Goal: Share content

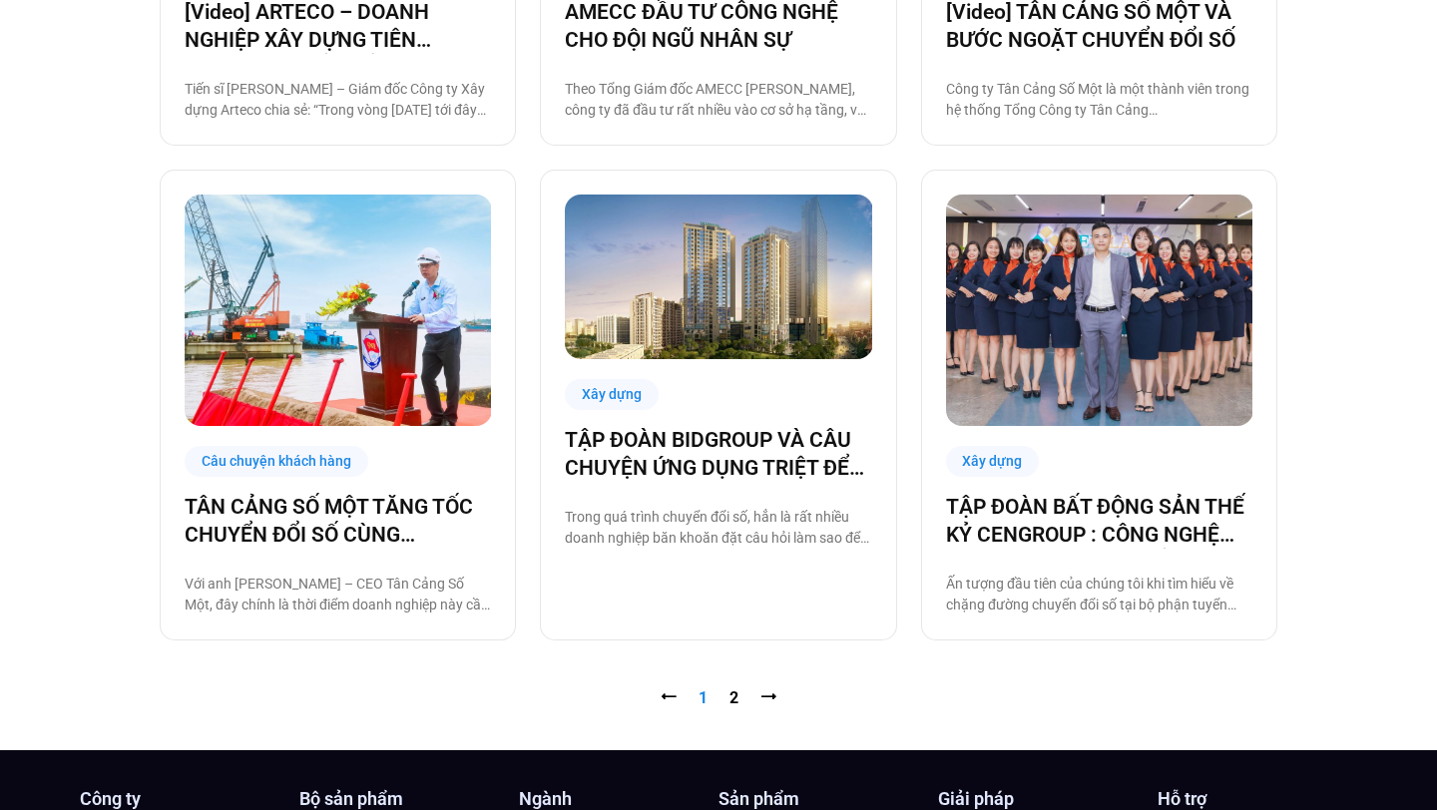
scroll to position [1868, 0]
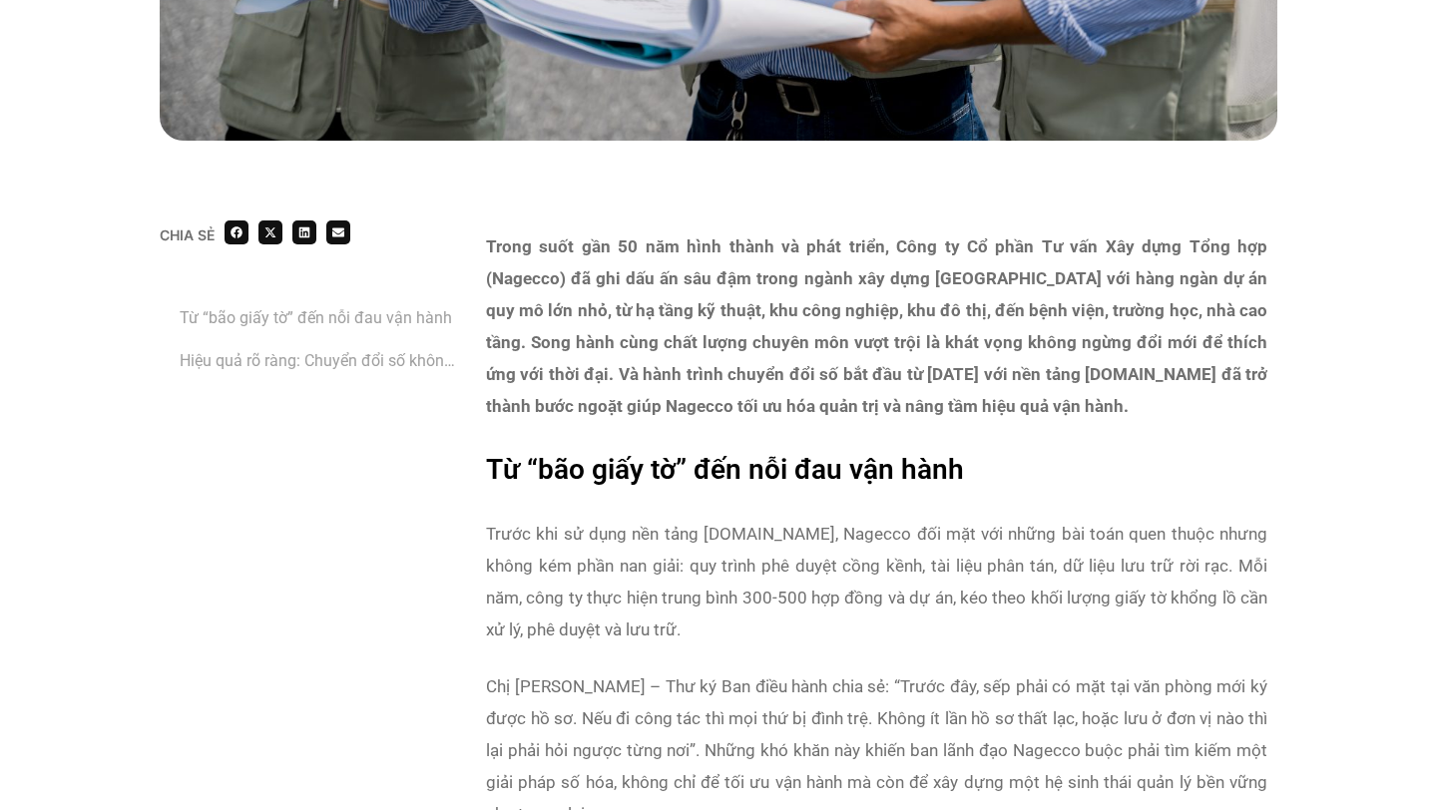
scroll to position [1307, 0]
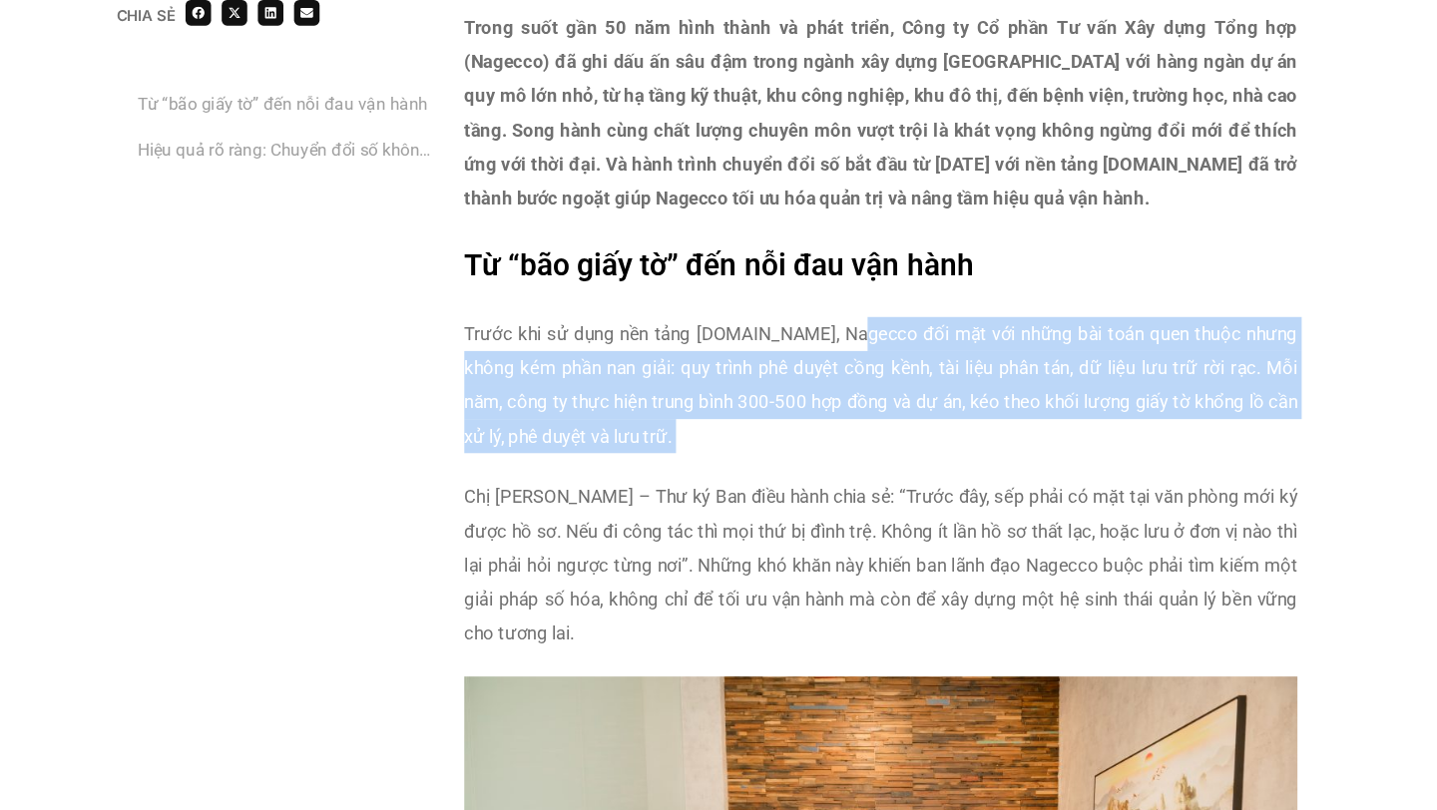
drag, startPoint x: 835, startPoint y: 328, endPoint x: 927, endPoint y: 445, distance: 148.6
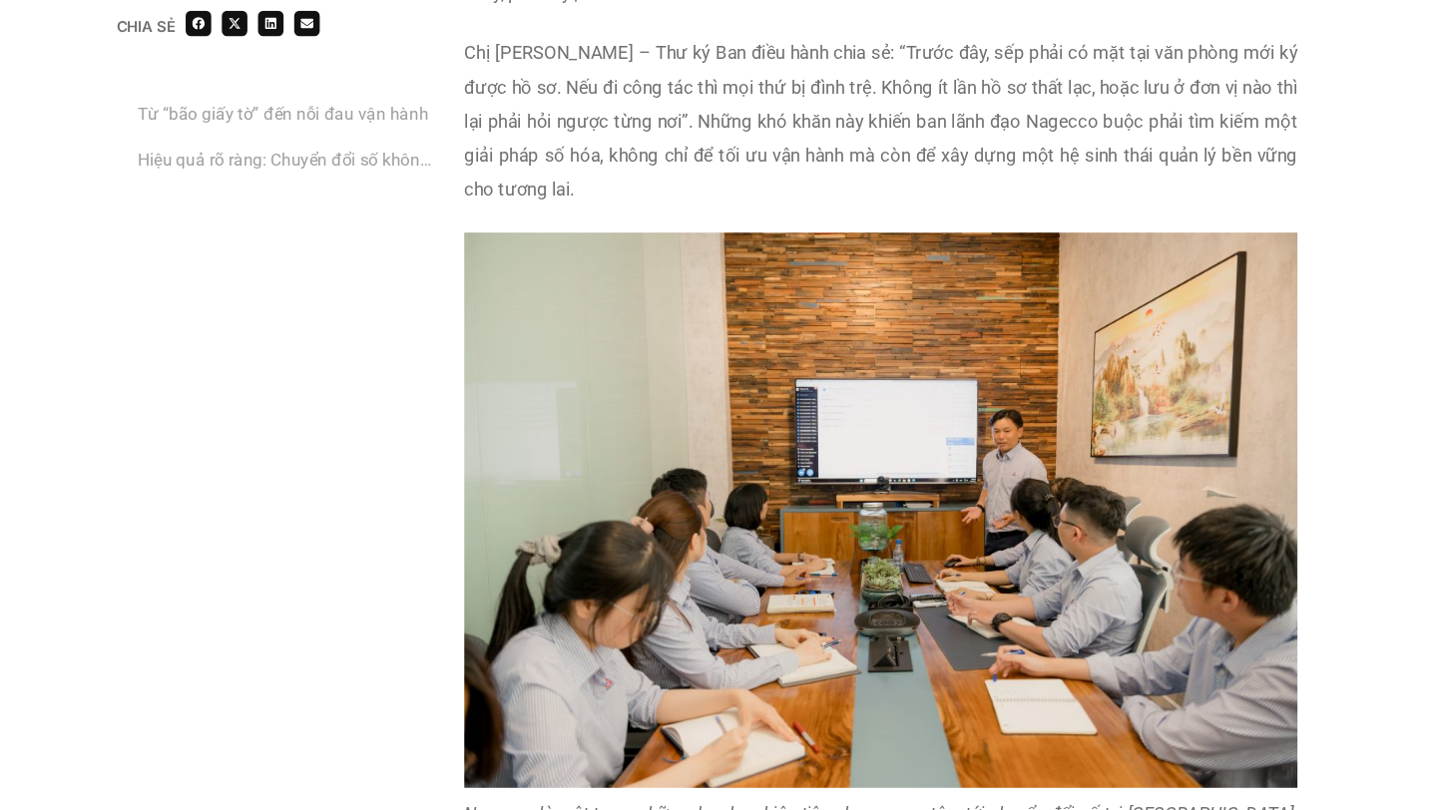
scroll to position [1314, 0]
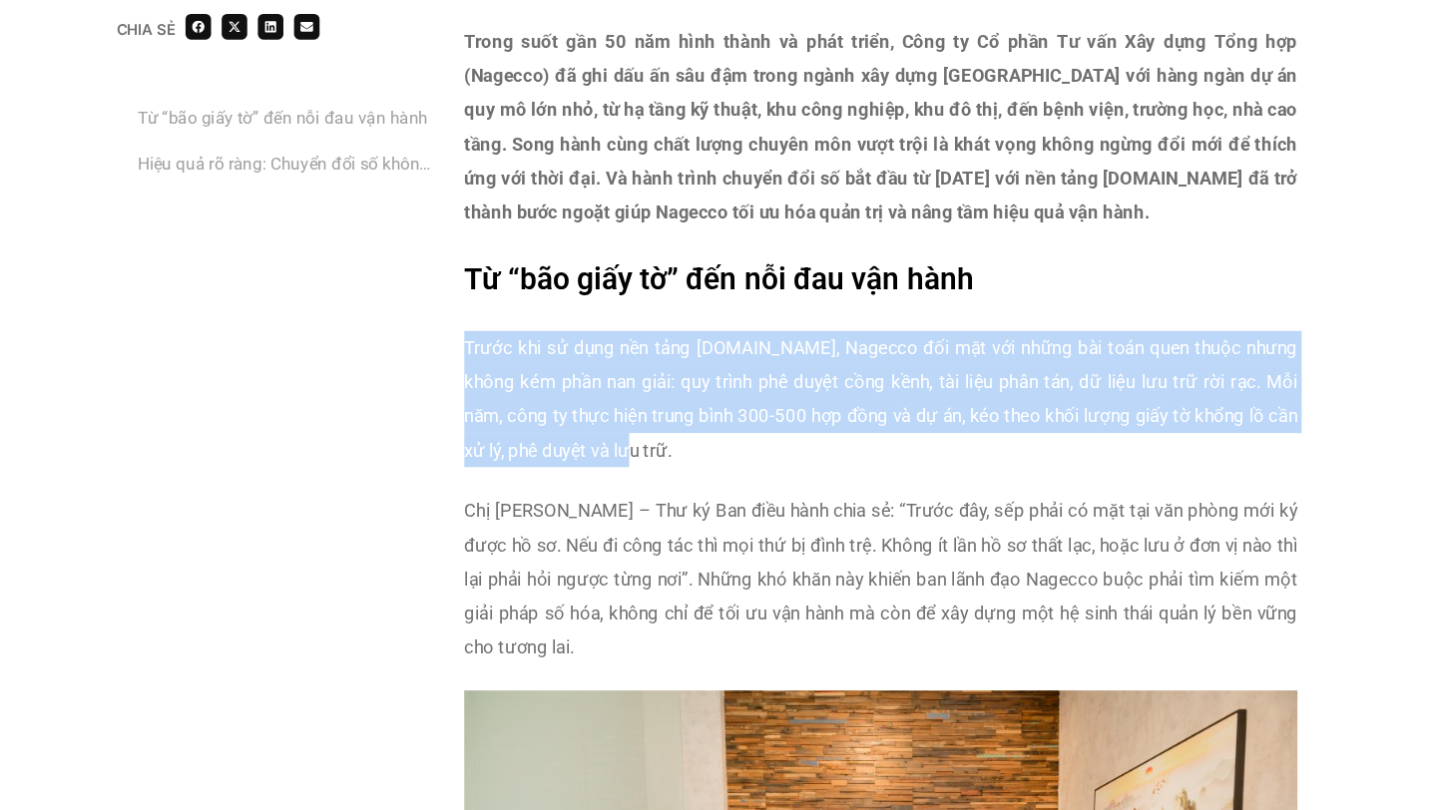
drag, startPoint x: 474, startPoint y: 319, endPoint x: 655, endPoint y: 412, distance: 203.1
copy p "Trước khi sử dụng nền tảng Base.vn, Nagecco đối mặt với những bài toán quen thu…"
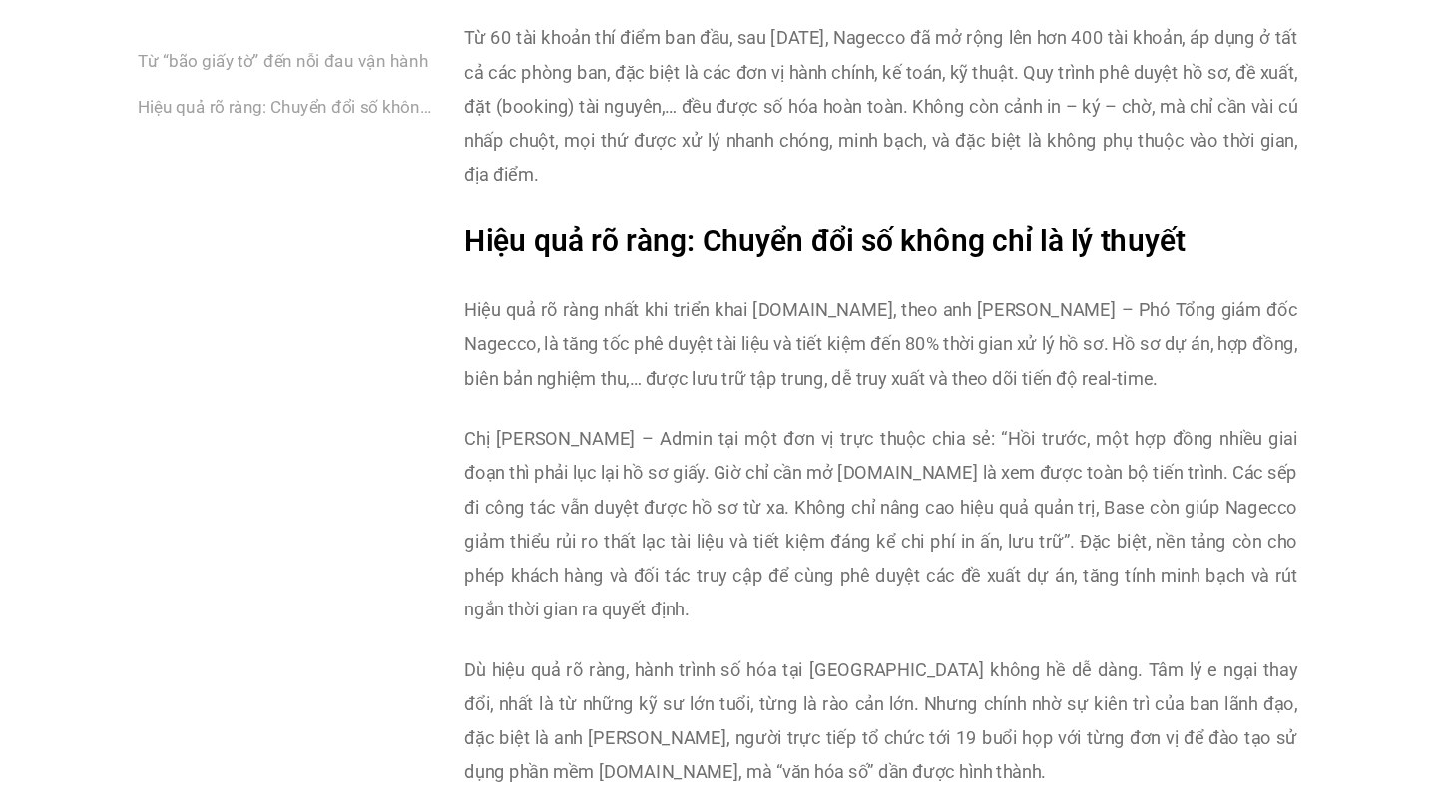
scroll to position [2998, 0]
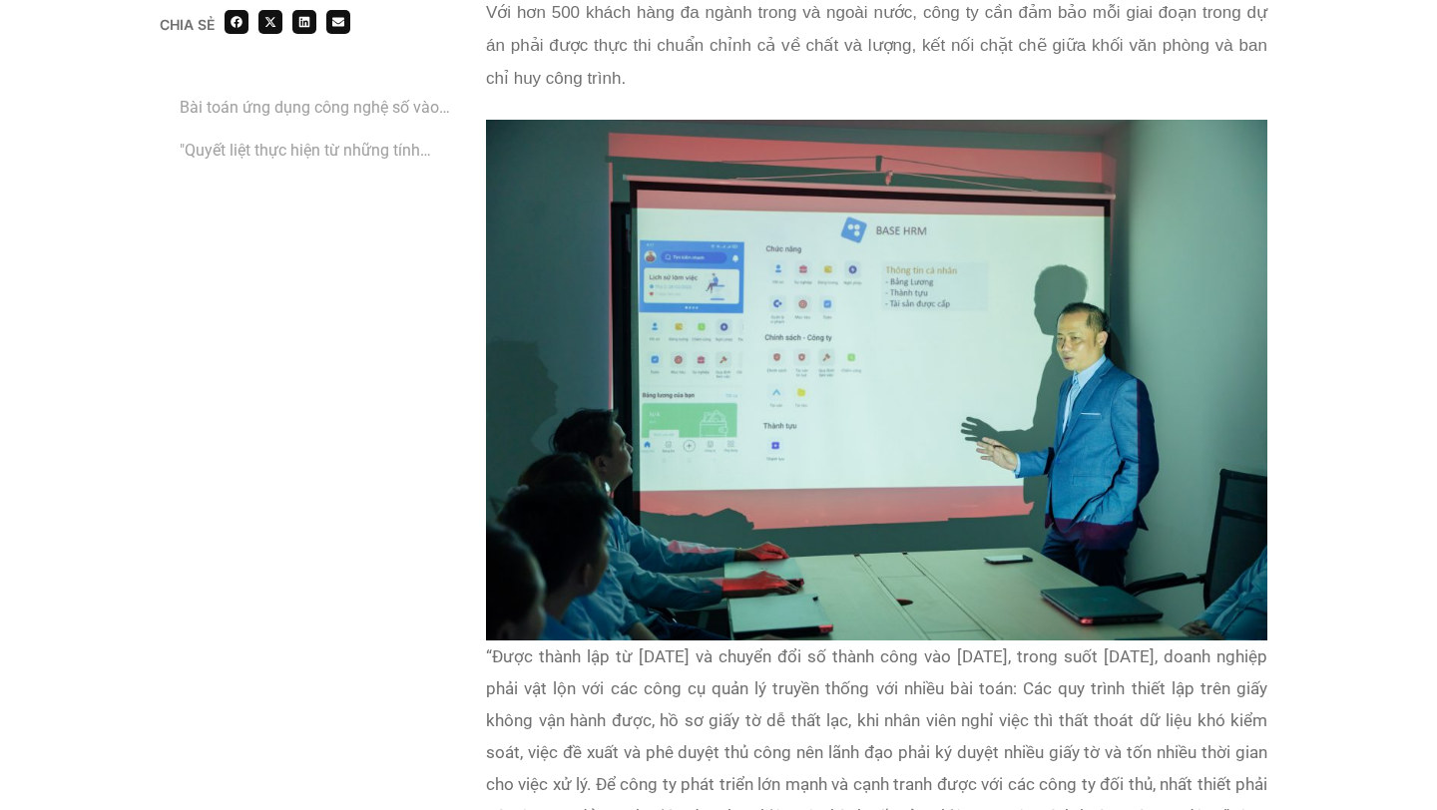
scroll to position [2225, 0]
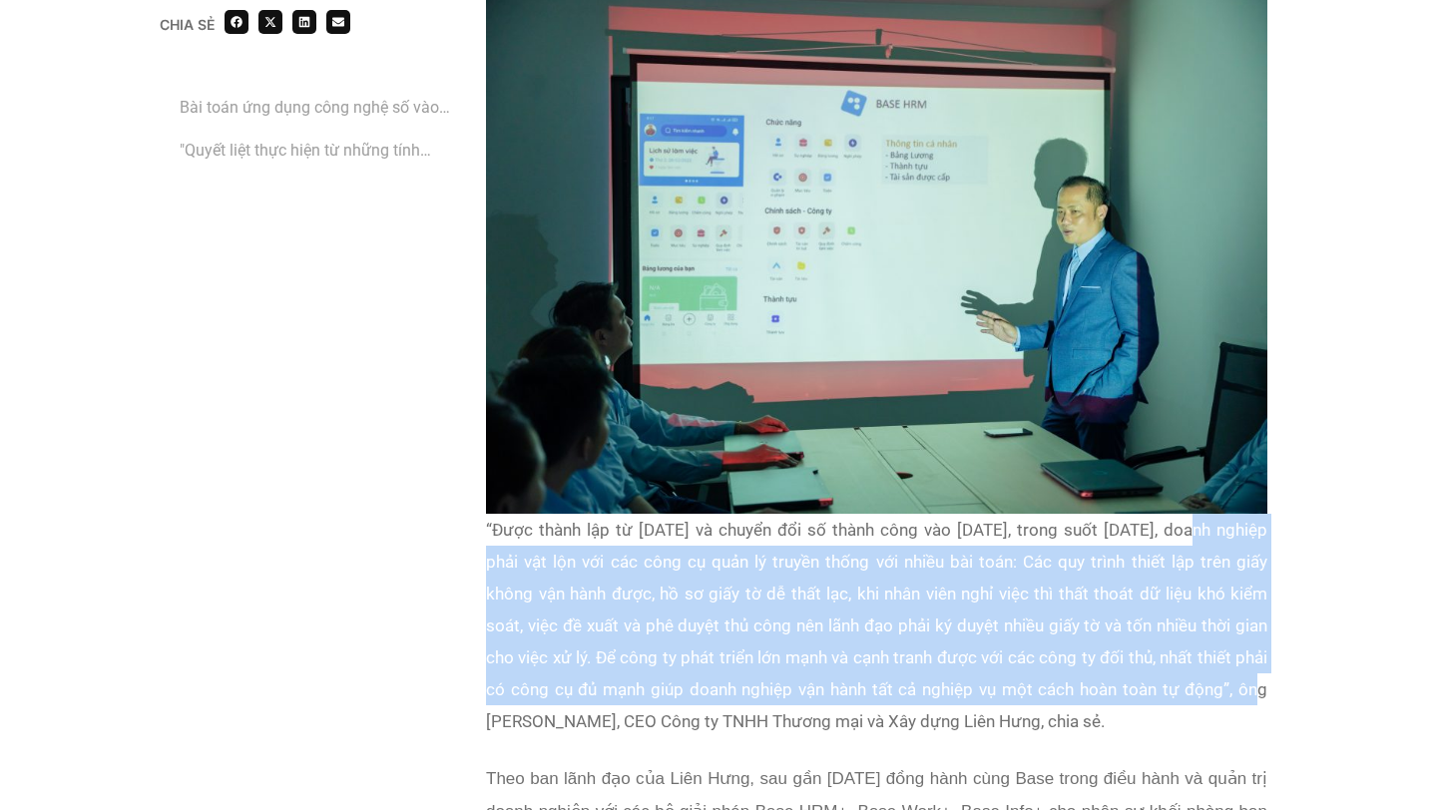
drag, startPoint x: 1220, startPoint y: 495, endPoint x: 1347, endPoint y: 656, distance: 205.3
click at [1347, 656] on div "Chia sẻ Bài toán ứng dụng công nghệ số vào quản lý công trình xây dựng "Quyết l…" at bounding box center [718, 406] width 1437 height 4265
copy p "doanh nghiệp phải vật lộn với các công cụ quản lý truyền thống với nhiều bài to…"
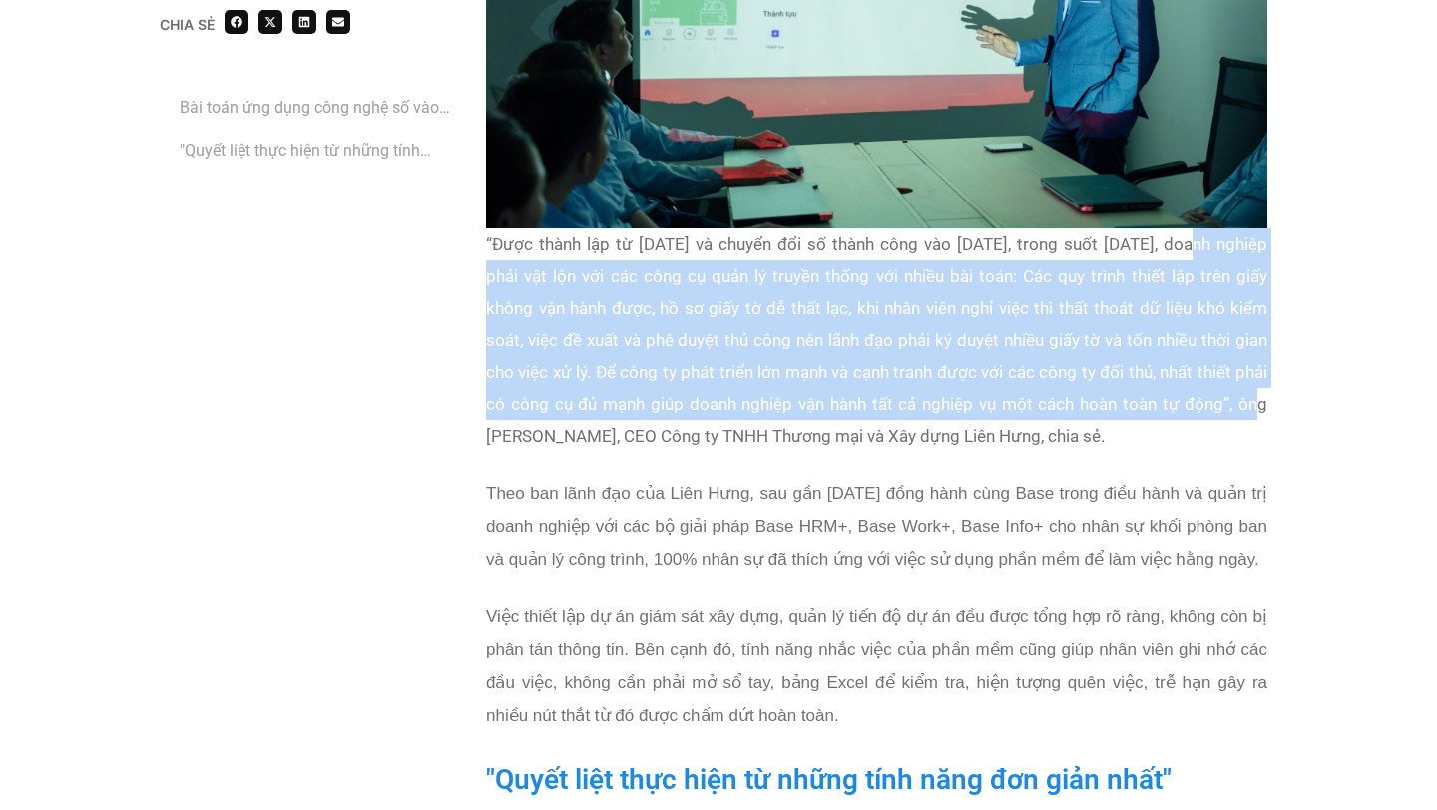
scroll to position [2513, 0]
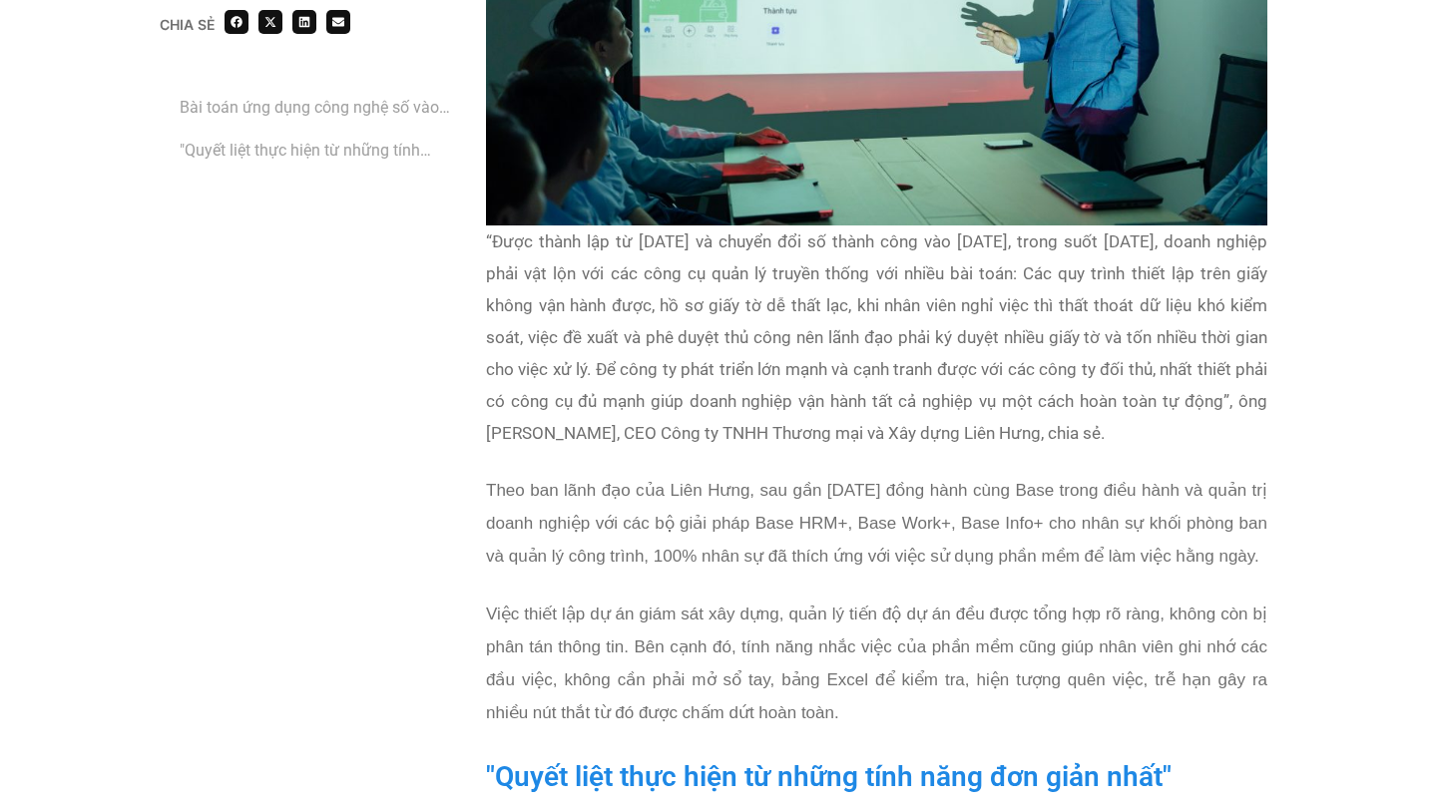
click at [587, 627] on p "Việc thiết lập dự án giám sát xây dựng, quản lý tiến độ dự án đều được tổng hợp…" at bounding box center [877, 664] width 782 height 132
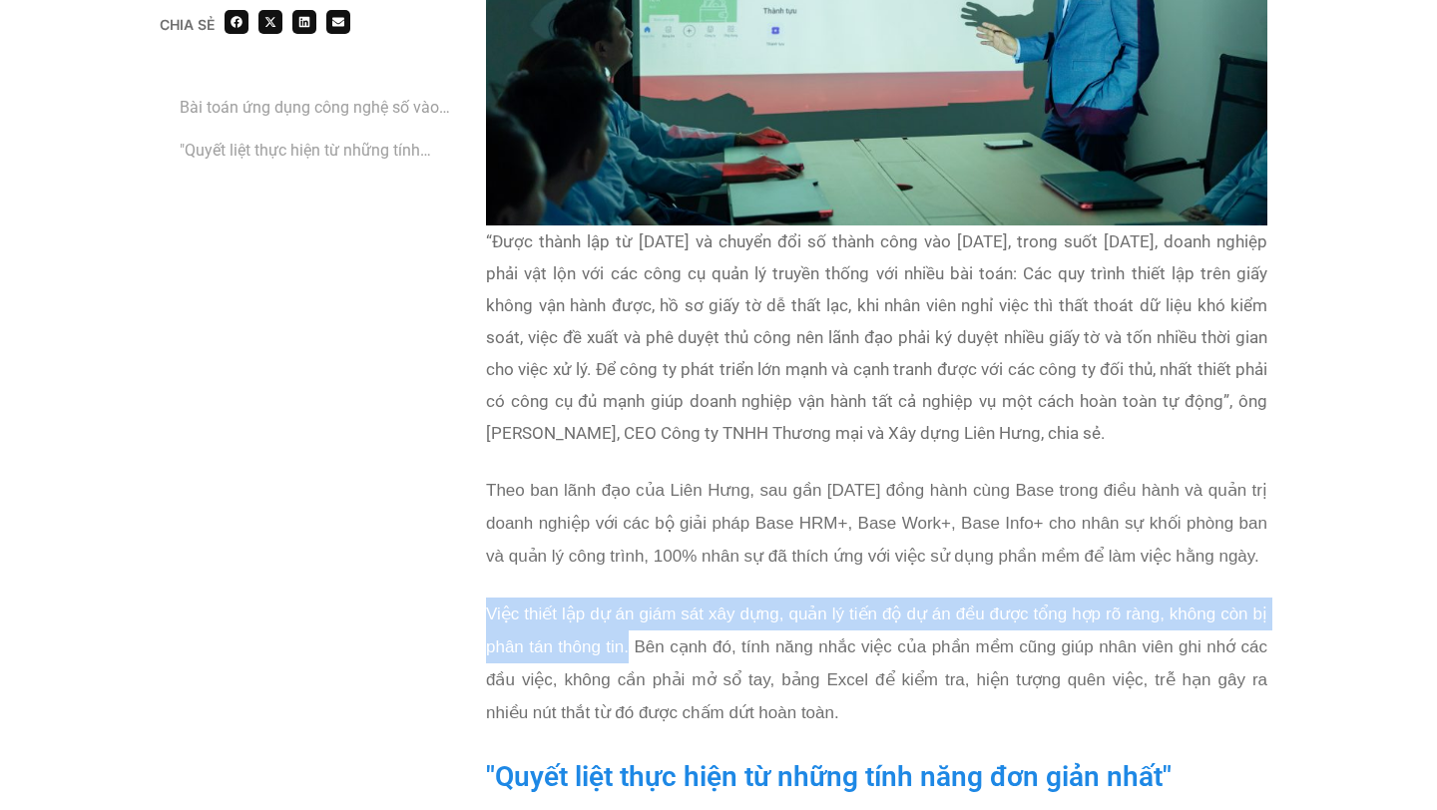
drag, startPoint x: 470, startPoint y: 603, endPoint x: 649, endPoint y: 646, distance: 183.7
click at [649, 646] on div "Chia sẻ Bài toán ứng dụng công nghệ số vào quản lý công trình xây dựng "Quyết l…" at bounding box center [719, 516] width 1118 height 3410
copy span "Việc thiết lập dự án giám sát xây dựng, quản lý tiến độ dự án đều được tổng hợp…"
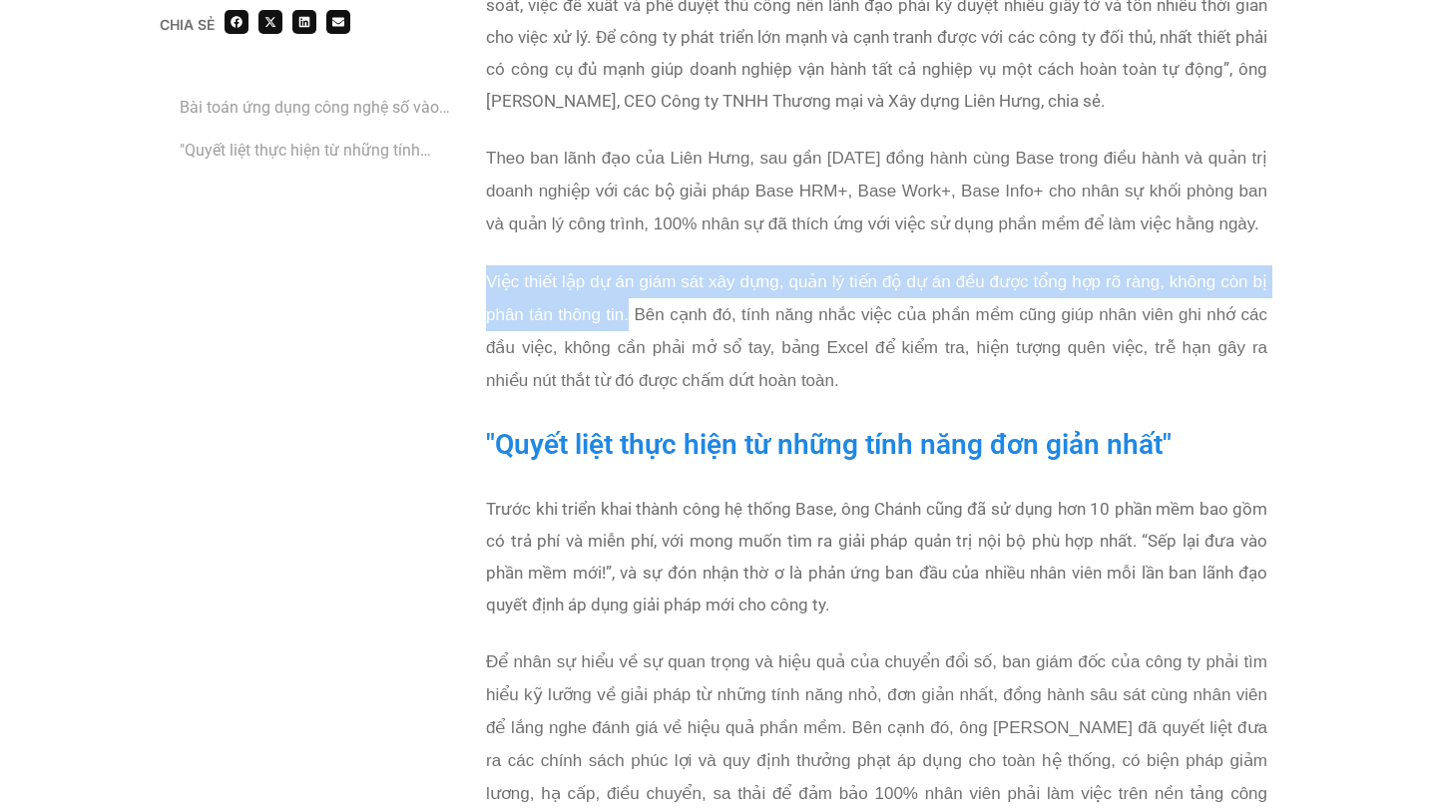
scroll to position [2864, 0]
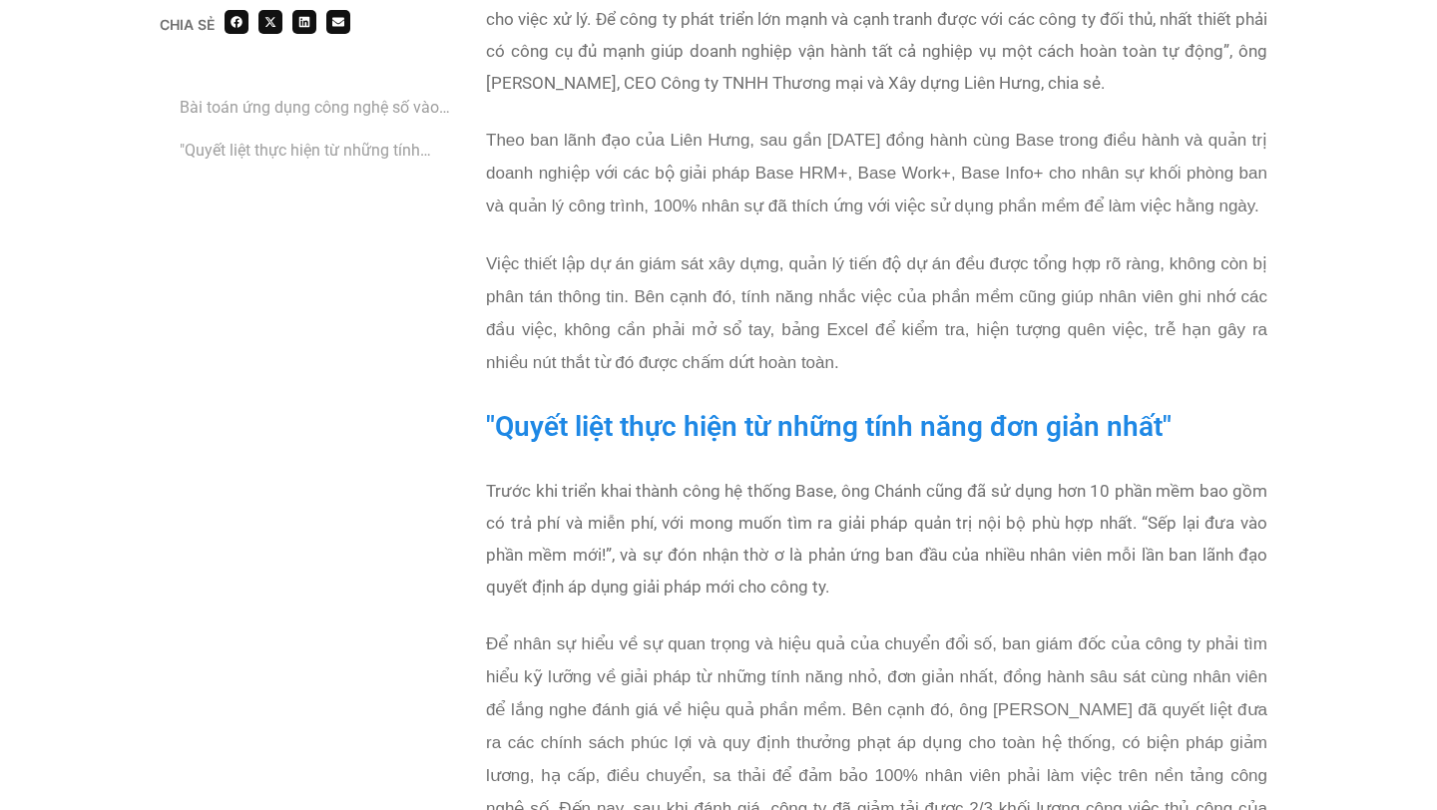
click at [643, 510] on p "Trước khi triển khai thành công hệ thống Base, ông Chánh cũng đã sử dụng hơn 10…" at bounding box center [877, 539] width 782 height 128
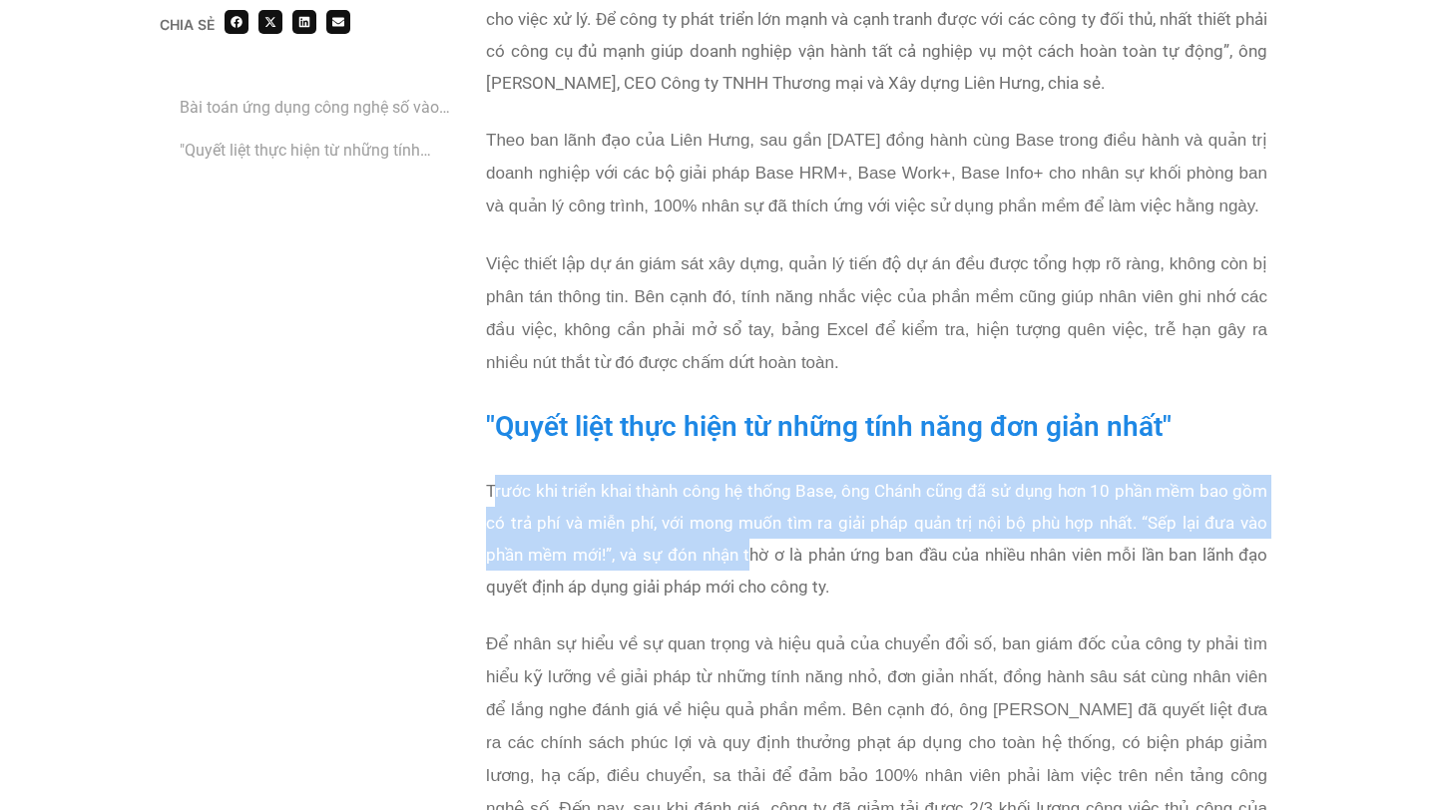
drag, startPoint x: 493, startPoint y: 483, endPoint x: 748, endPoint y: 555, distance: 264.5
click at [748, 555] on p "Trước khi triển khai thành công hệ thống Base, ông Chánh cũng đã sử dụng hơn 10…" at bounding box center [877, 539] width 782 height 128
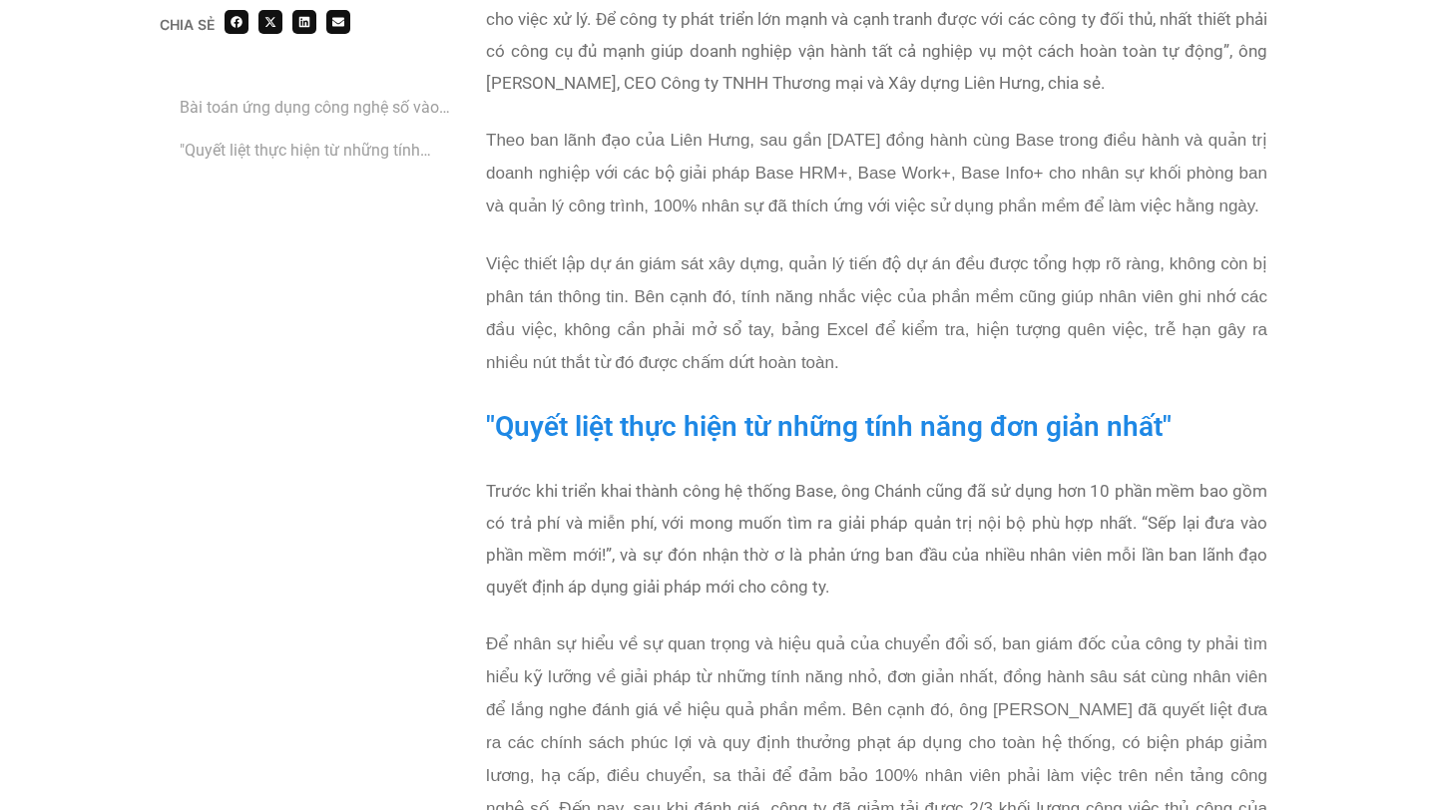
drag, startPoint x: 863, startPoint y: 585, endPoint x: 468, endPoint y: 469, distance: 411.9
click at [468, 469] on div "Chia sẻ Bài toán ứng dụng công nghệ số vào quản lý công trình xây dựng "Quyết l…" at bounding box center [719, 166] width 1118 height 3410
copy p "Trước khi triển khai thành công hệ thống Base, ông Chánh cũng đã sử dụng hơn 10…"
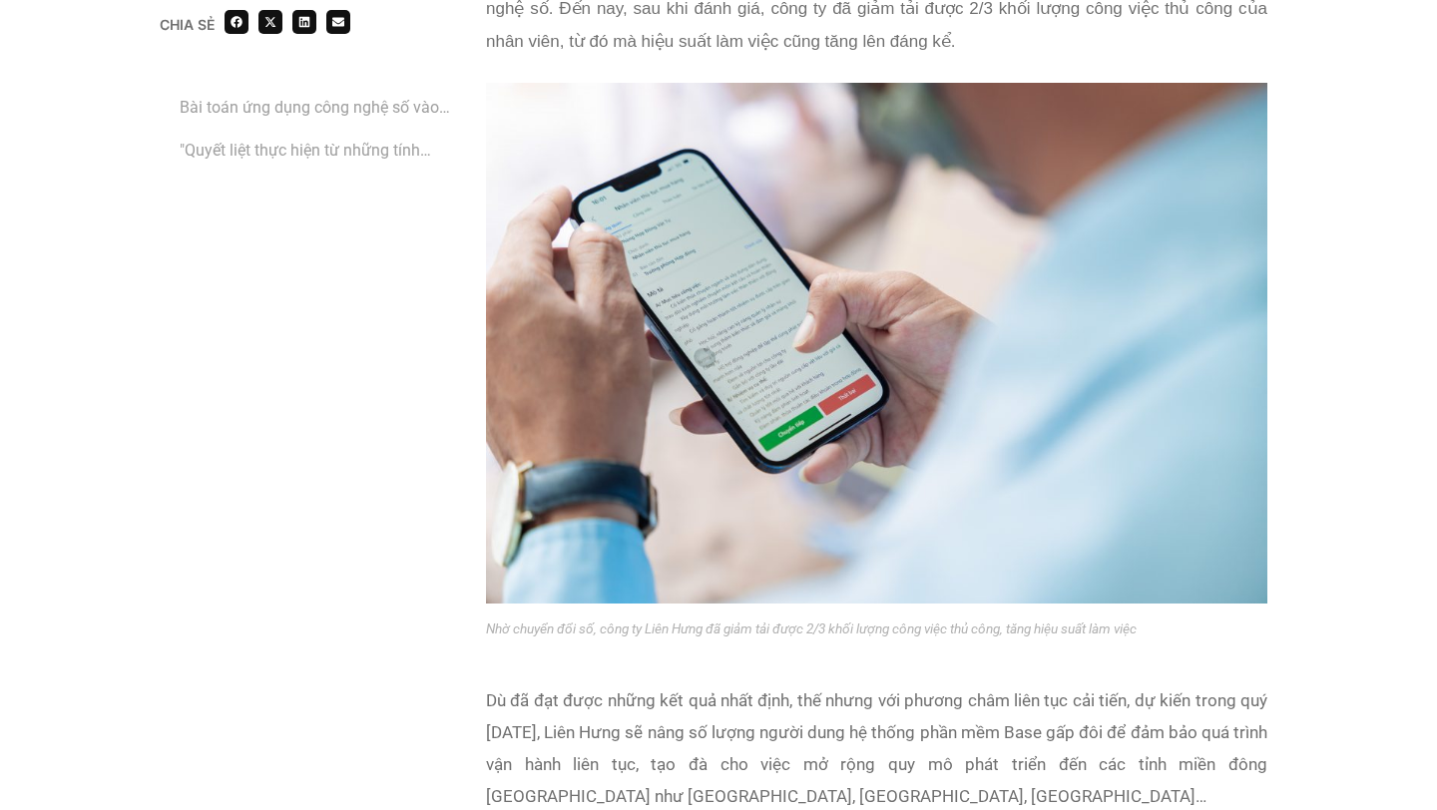
scroll to position [3407, 0]
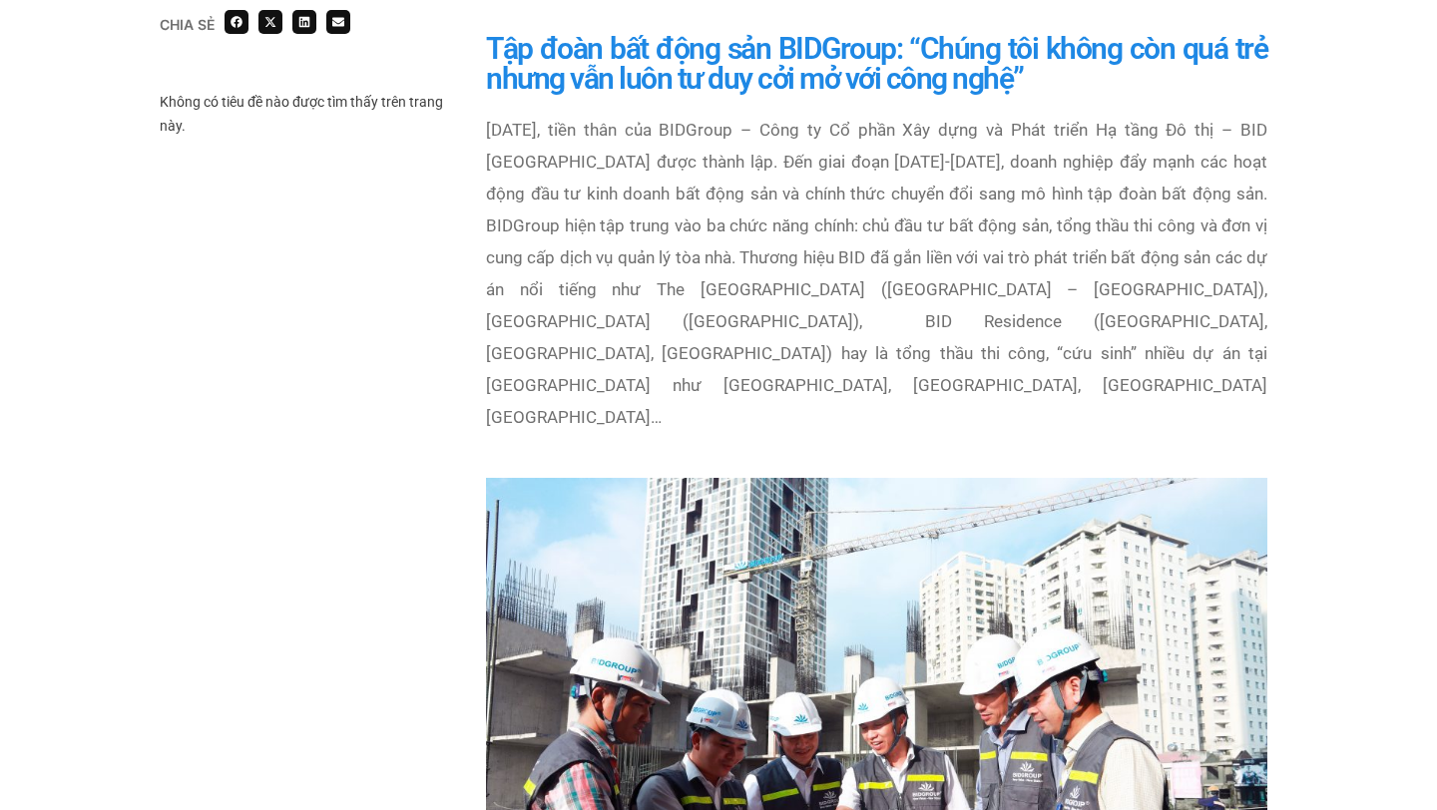
scroll to position [2370, 0]
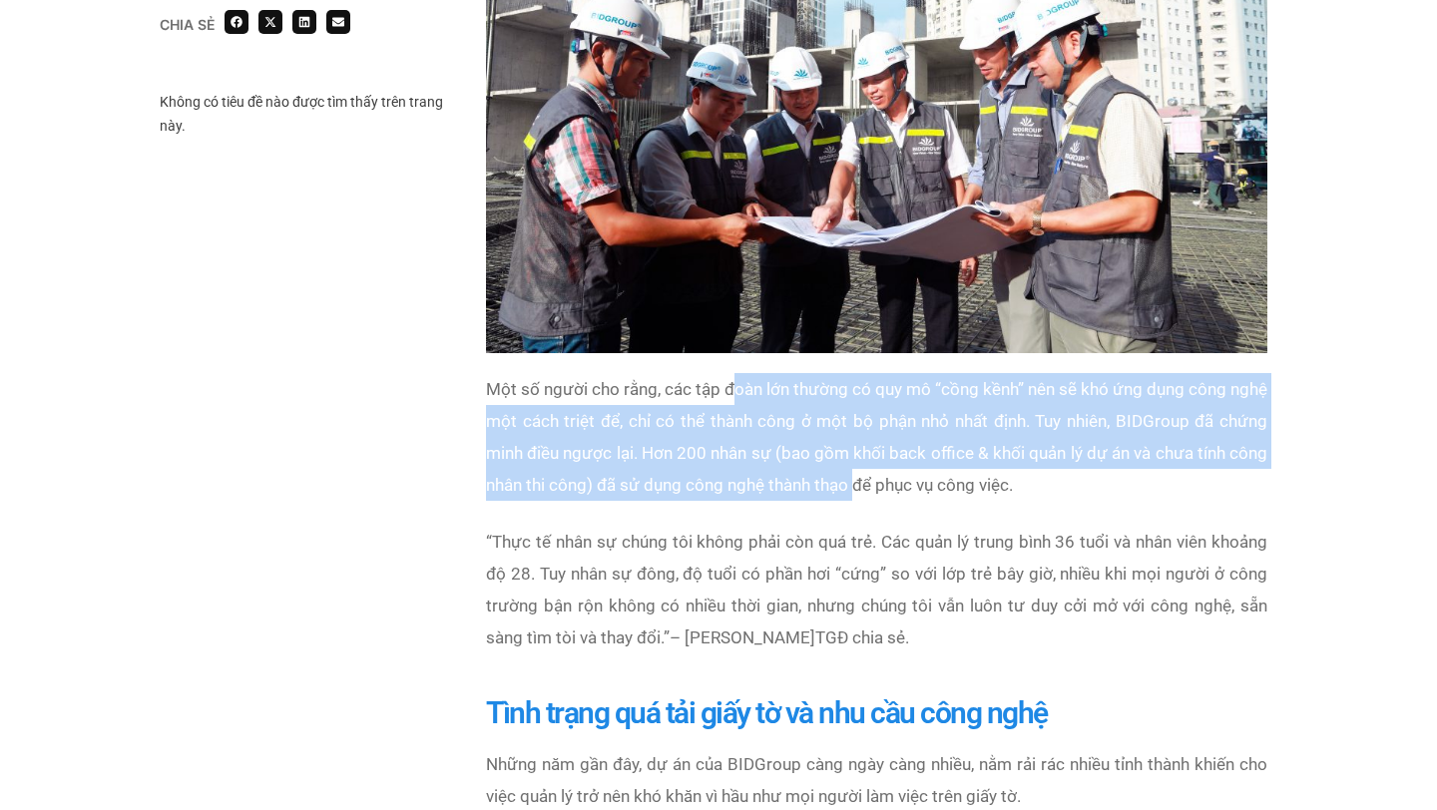
drag, startPoint x: 747, startPoint y: 285, endPoint x: 932, endPoint y: 394, distance: 215.2
click at [932, 394] on p "Một số người cho rằng, các tập đoàn lớn thường có quy mô “cồng kềnh” nên sẽ khó…" at bounding box center [877, 437] width 782 height 128
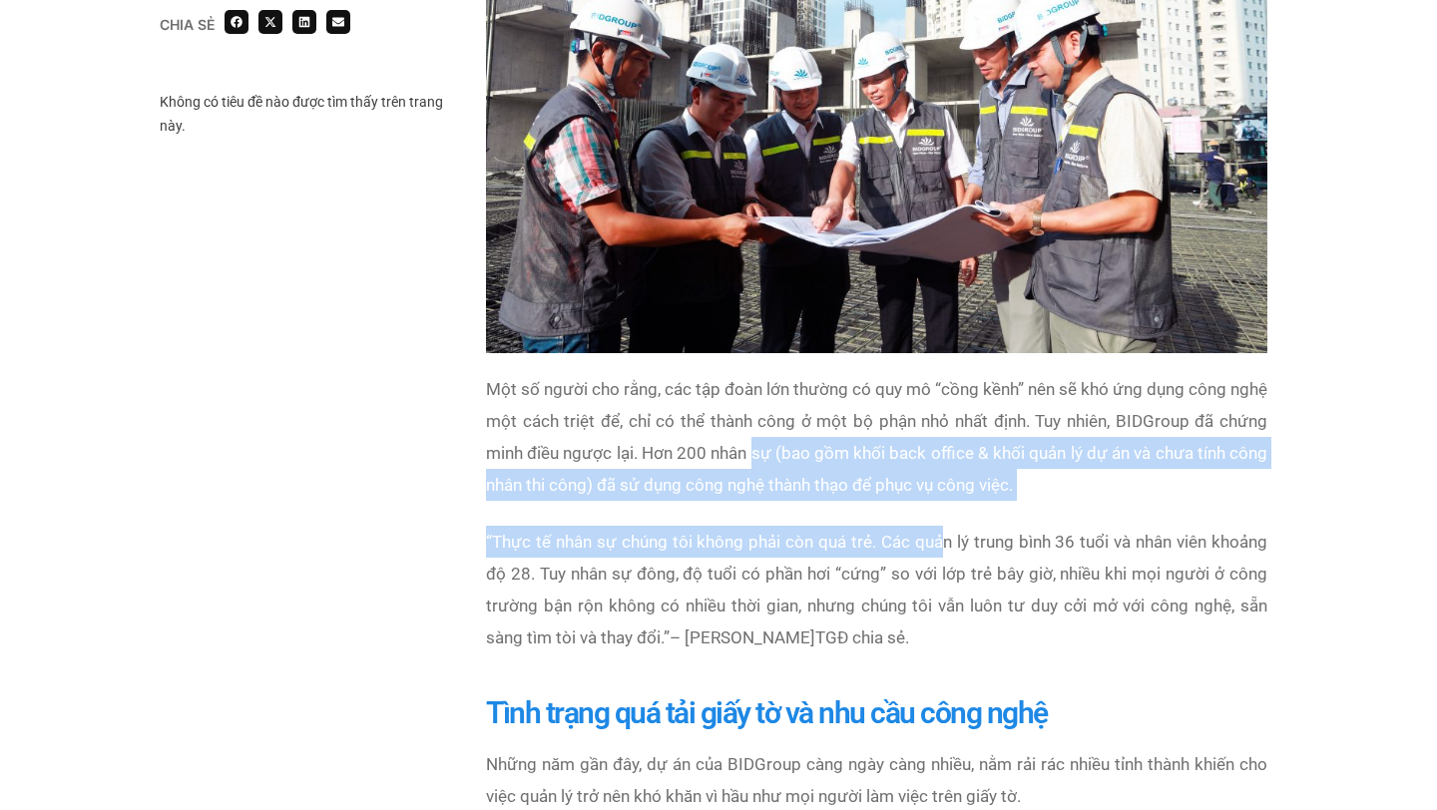
drag, startPoint x: 812, startPoint y: 357, endPoint x: 944, endPoint y: 442, distance: 156.7
click at [944, 442] on div "Một số người cho rằng, các tập đoàn lớn thường có quy mô “cồng kềnh” nên sẽ khó…" at bounding box center [877, 525] width 782 height 305
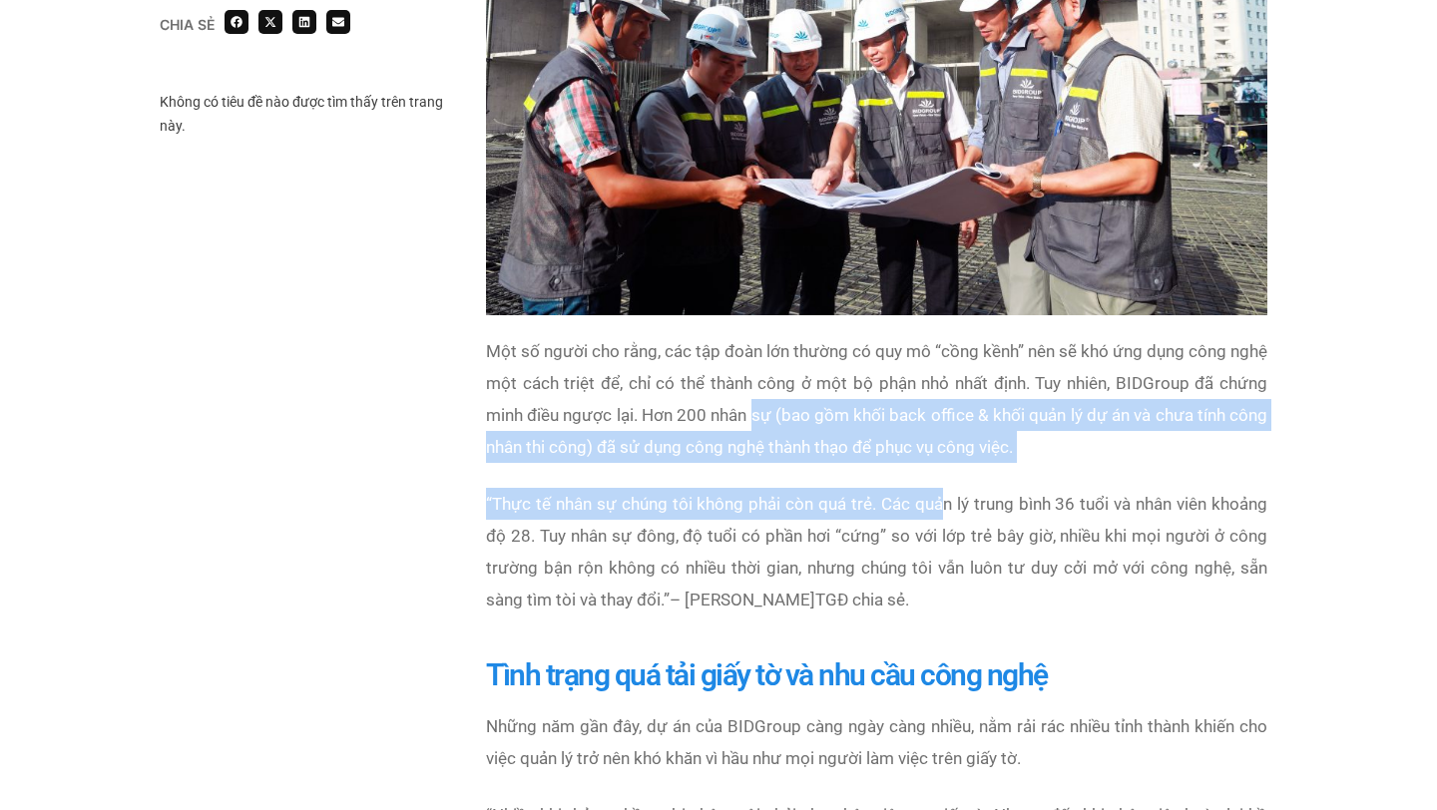
scroll to position [2413, 0]
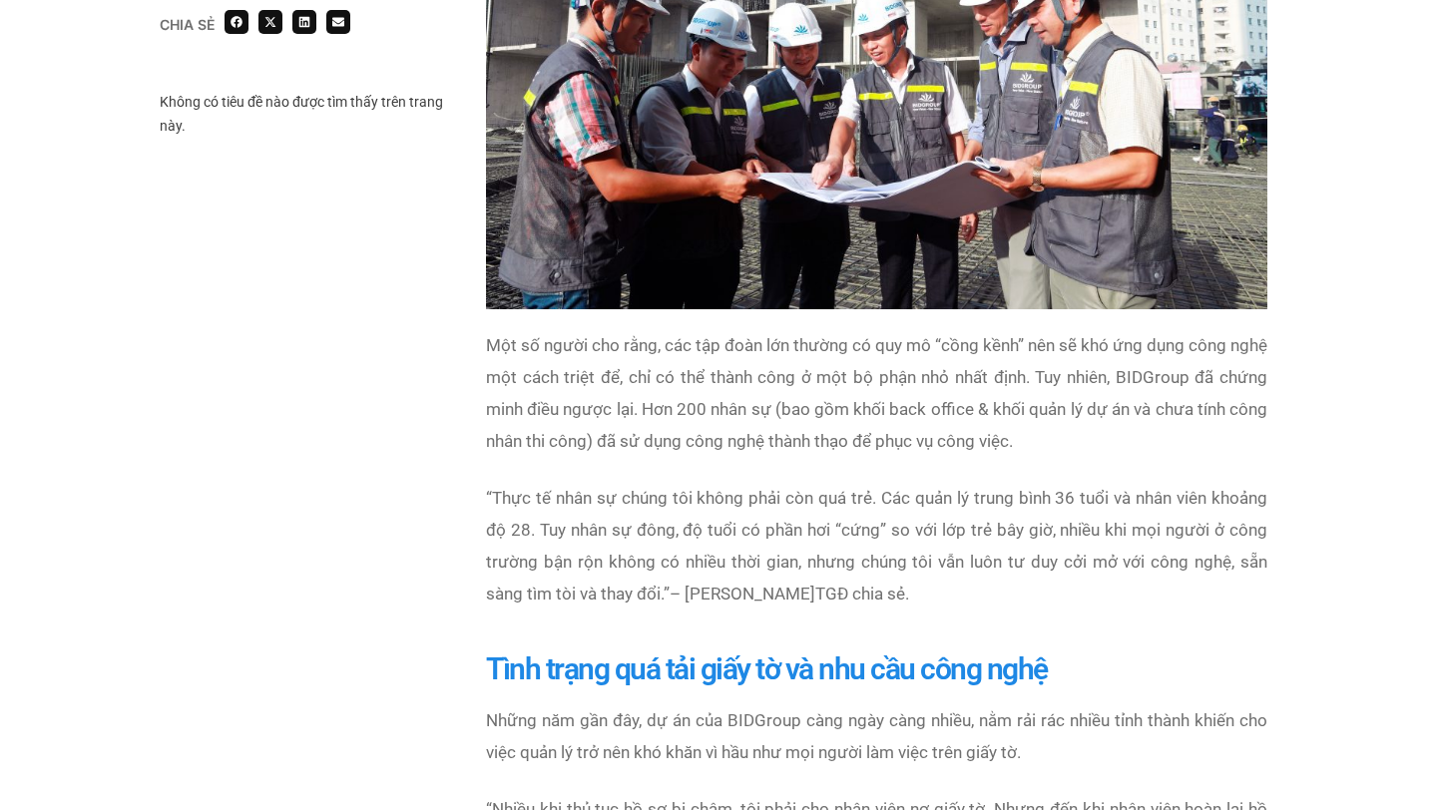
click at [943, 482] on p "“ Thực tế nhân sự chúng tôi không phải còn quá trẻ. Các quản lý trung bình 36 t…" at bounding box center [877, 546] width 782 height 128
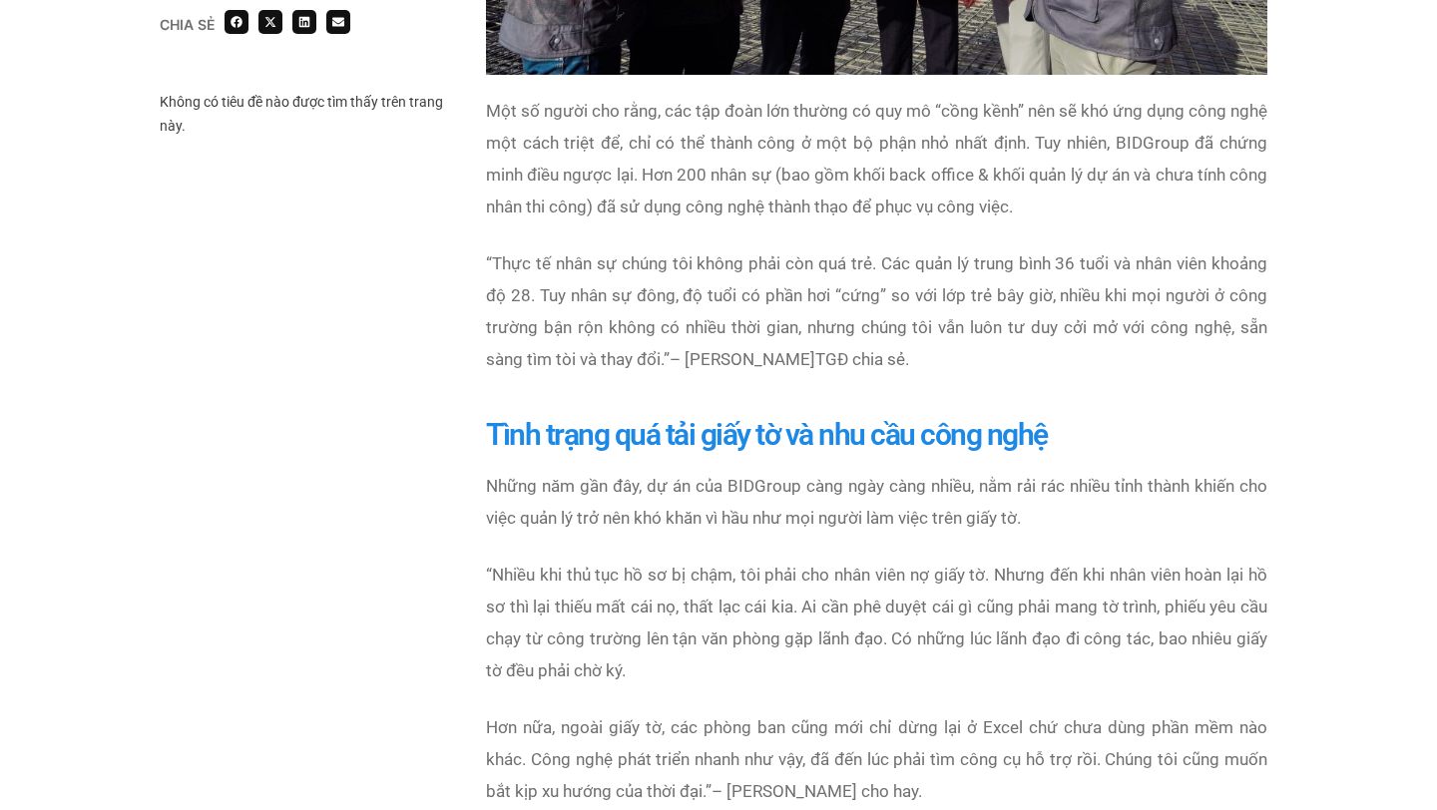
scroll to position [2678, 0]
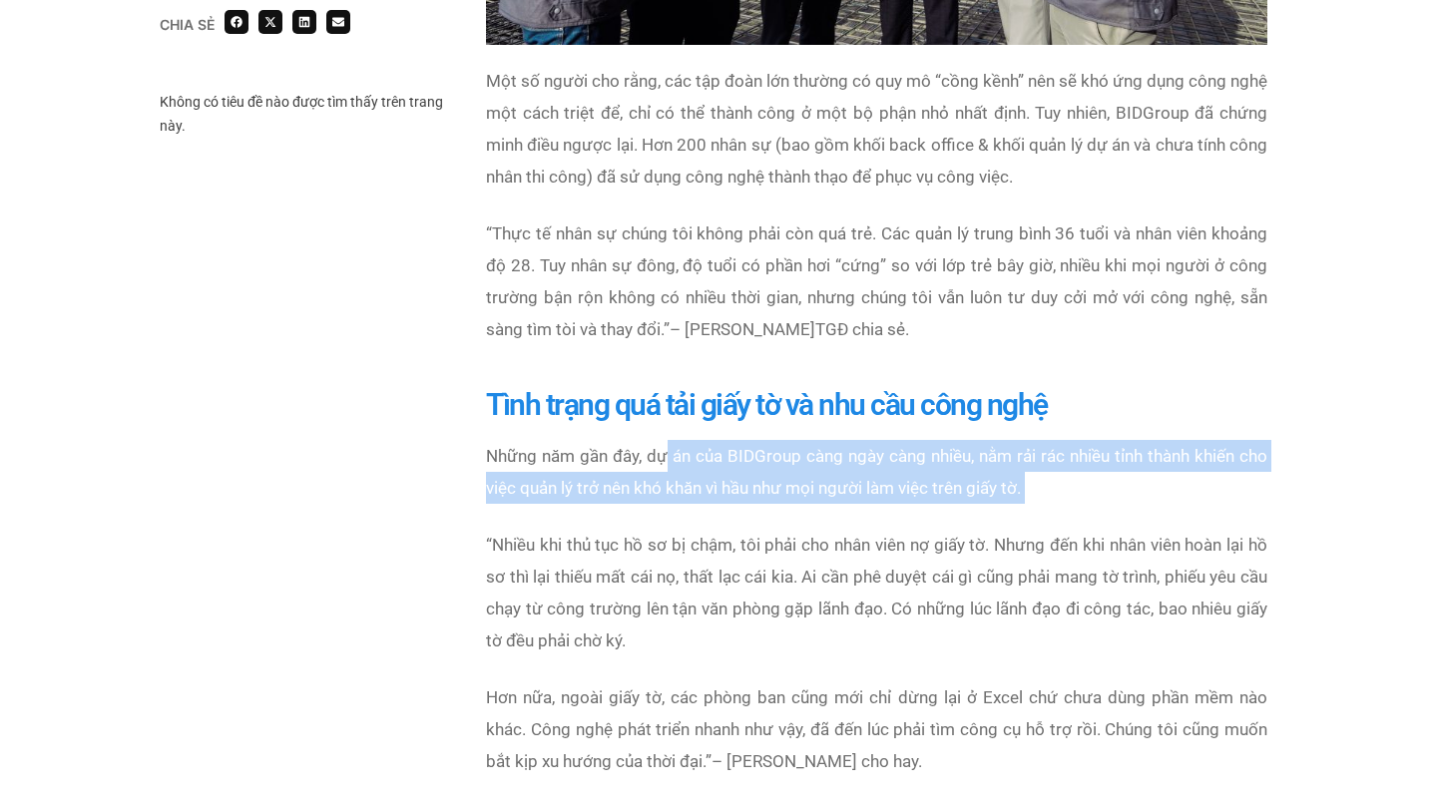
drag, startPoint x: 662, startPoint y: 359, endPoint x: 837, endPoint y: 417, distance: 185.0
click at [837, 440] on div "Những năm gần đây, dự án của BIDGroup càng ngày càng nhiều, nằm rải rác nhiều t…" at bounding box center [877, 621] width 782 height 362
click at [789, 440] on div "Những năm gần đây, dự án của BIDGroup càng ngày càng nhiều, nằm rải rác nhiều t…" at bounding box center [877, 621] width 782 height 362
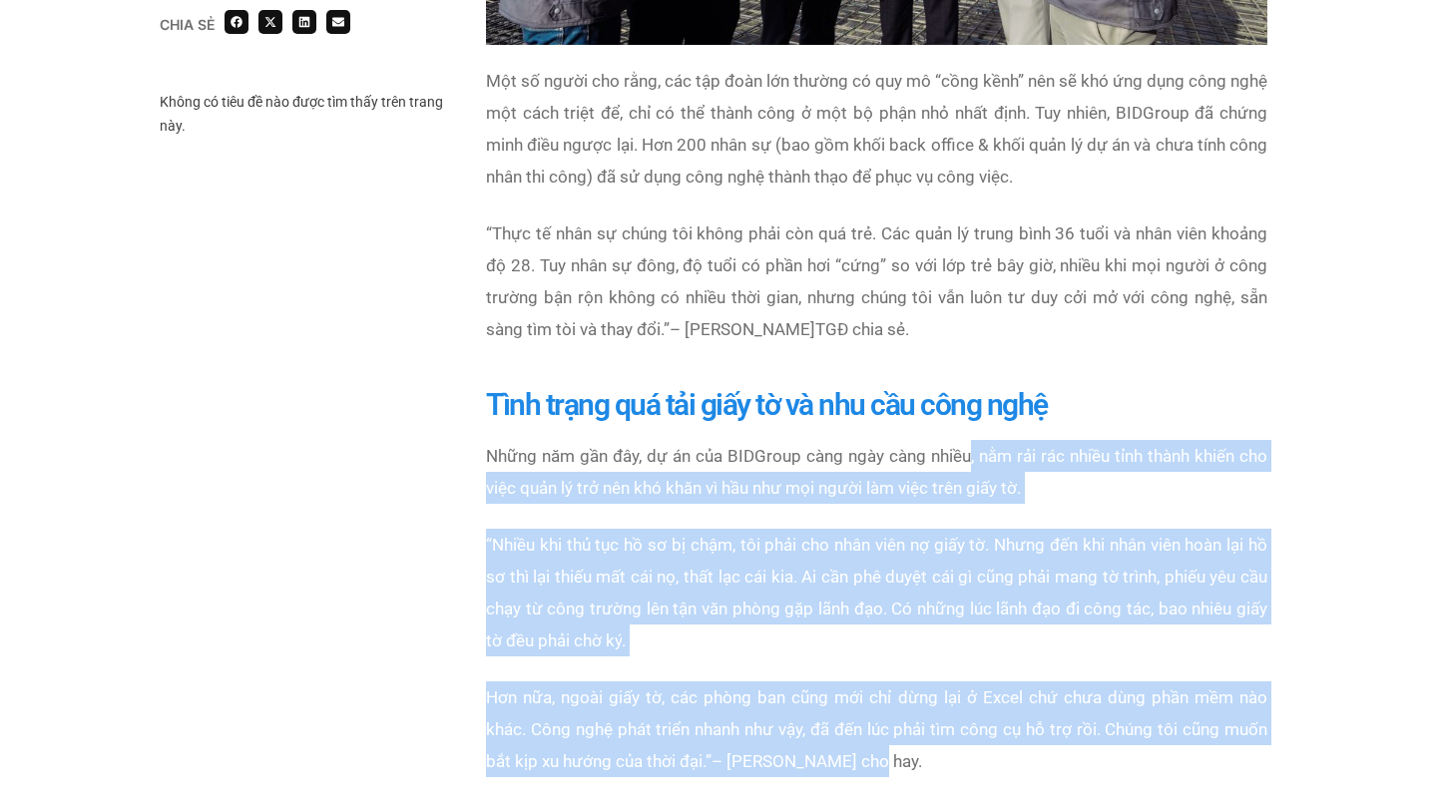
drag, startPoint x: 970, startPoint y: 355, endPoint x: 1120, endPoint y: 674, distance: 351.8
click at [1120, 675] on div "Những năm gần đây, dự án của BIDGroup càng ngày càng nhiều, nằm rải rác nhiều t…" at bounding box center [877, 621] width 782 height 362
copy div ", nằm rải rác nhiều tỉnh thành khiến cho việc quản lý trở nên khó khăn vì hầu n…"
